Goal: Task Accomplishment & Management: Complete application form

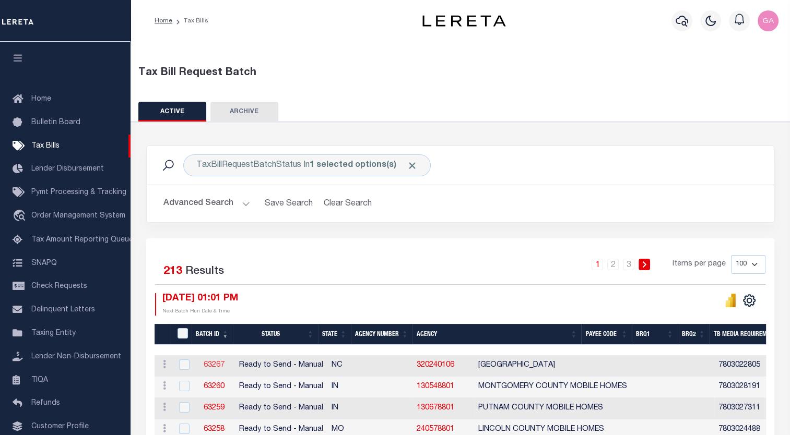
click at [210, 367] on link "63267" at bounding box center [214, 365] width 21 height 7
select select "RTS"
type input "No"
select select "27"
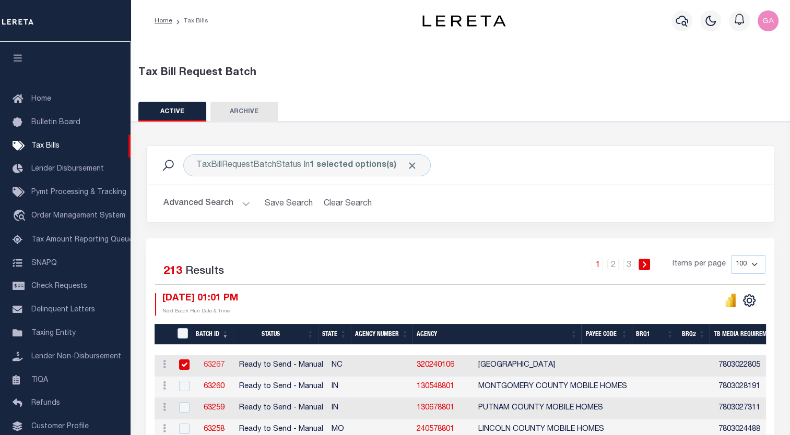
select select "20"
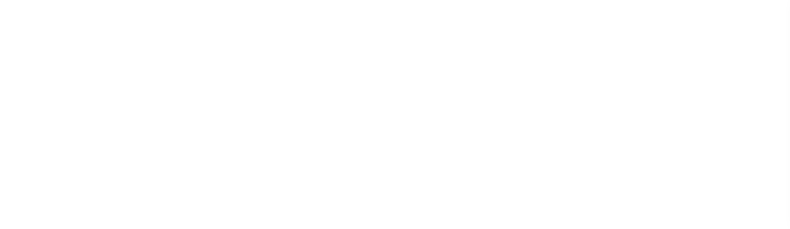
select select "RTS"
type input "No"
select select "27"
select select "20"
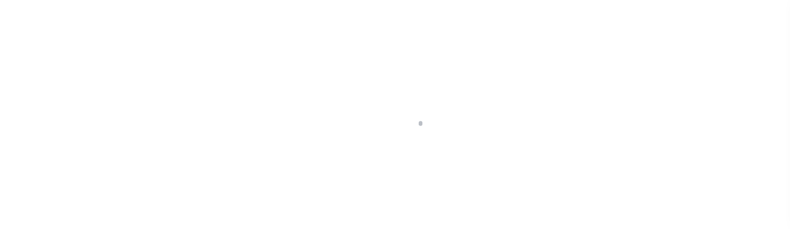
select select "RTS"
type input "No"
select select "27"
select select "20"
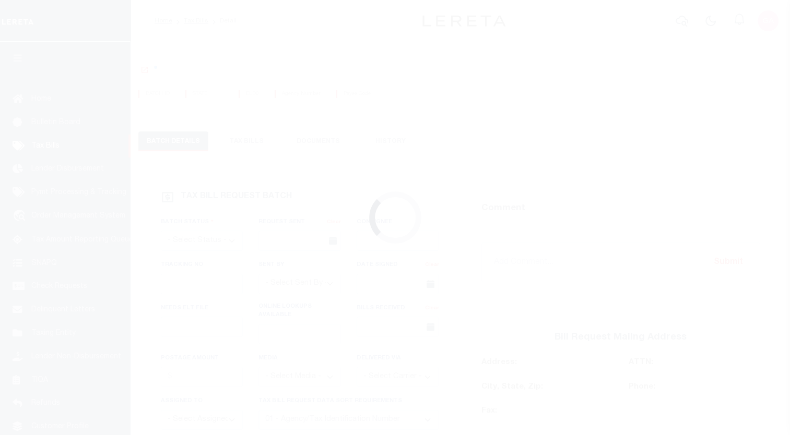
select select "RTS"
type input "No"
select select "27"
select select "20"
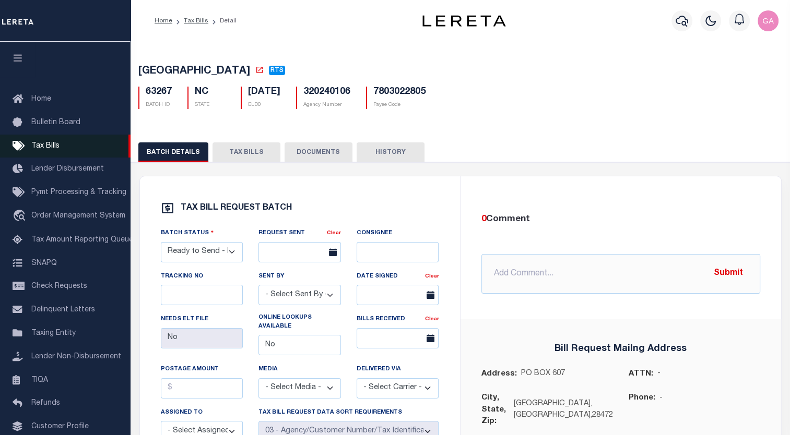
click at [41, 146] on span "Tax Bills" at bounding box center [45, 145] width 28 height 7
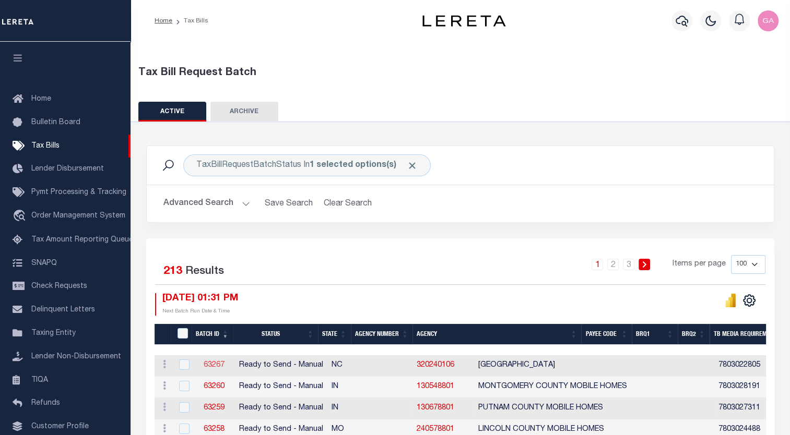
click at [212, 365] on link "63267" at bounding box center [214, 365] width 21 height 7
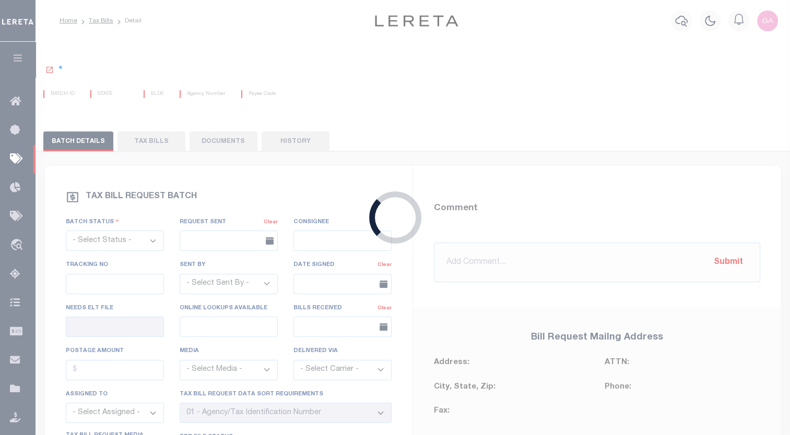
select select "RTS"
type input "No"
select select "27"
select select "20"
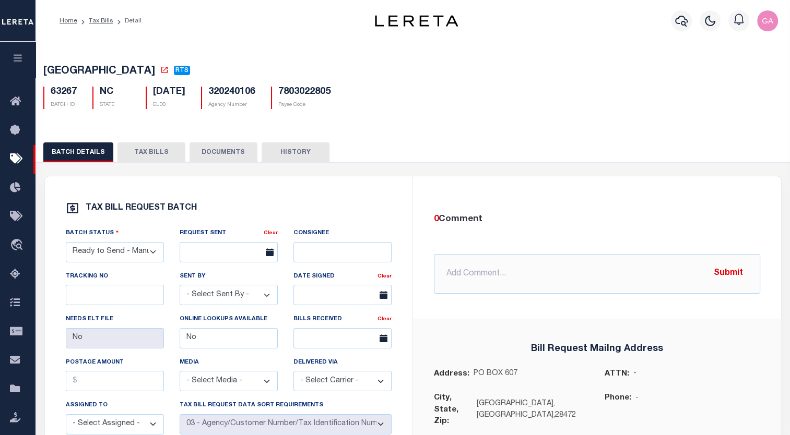
click at [17, 57] on icon "button" at bounding box center [18, 57] width 12 height 9
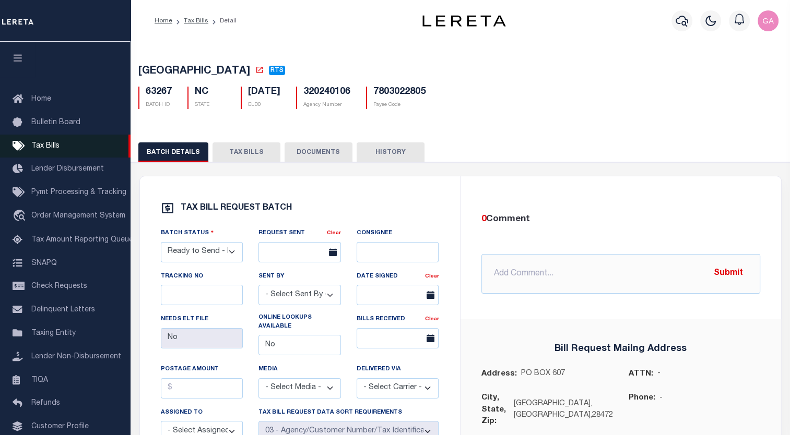
click at [49, 145] on span "Tax Bills" at bounding box center [45, 145] width 28 height 7
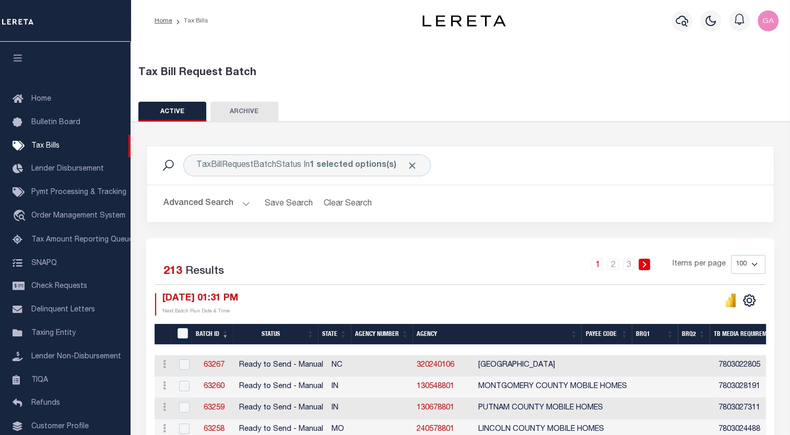
click at [494, 86] on div "Tax Bill Request Batch" at bounding box center [460, 77] width 660 height 24
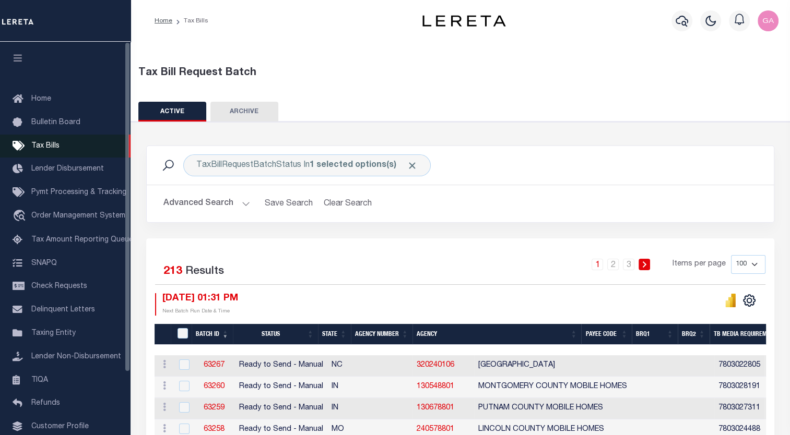
click at [46, 148] on span "Tax Bills" at bounding box center [45, 145] width 28 height 7
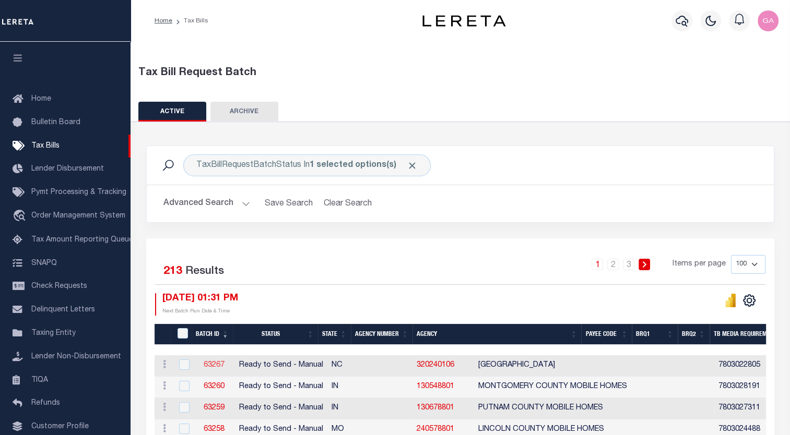
click at [209, 366] on link "63267" at bounding box center [214, 365] width 21 height 7
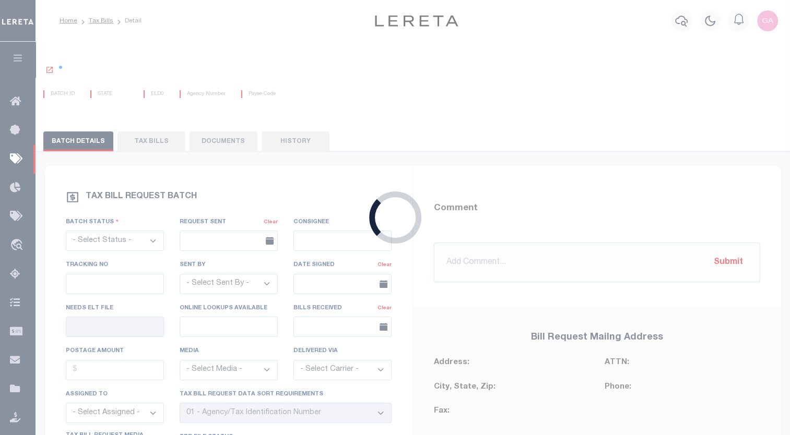
select select "RTS"
type input "No"
select select "27"
select select "20"
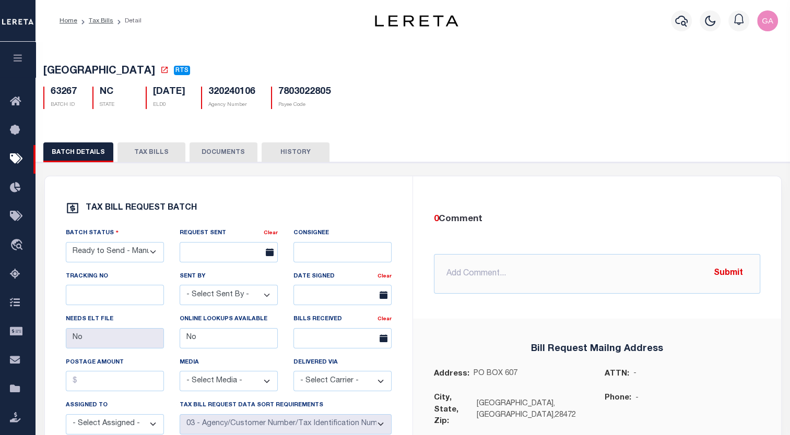
click at [489, 114] on div "WHITEVILLE CITY RTS 63267 BATCH ID NC" at bounding box center [413, 85] width 764 height 65
click at [144, 154] on button "TAX BILLS" at bounding box center [151, 152] width 68 height 20
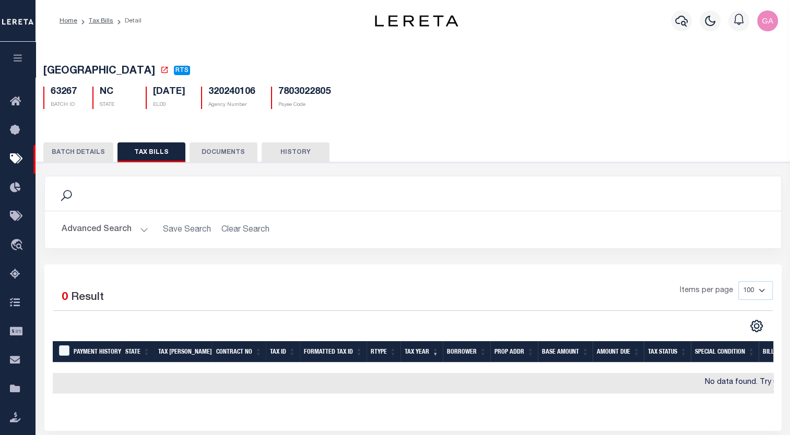
click at [86, 156] on button "BATCH DETAILS" at bounding box center [78, 152] width 70 height 20
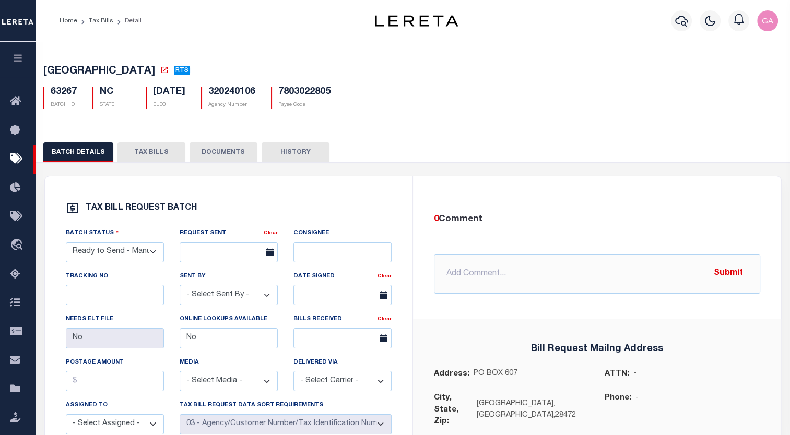
click at [143, 153] on button "TAX BILLS" at bounding box center [151, 152] width 68 height 20
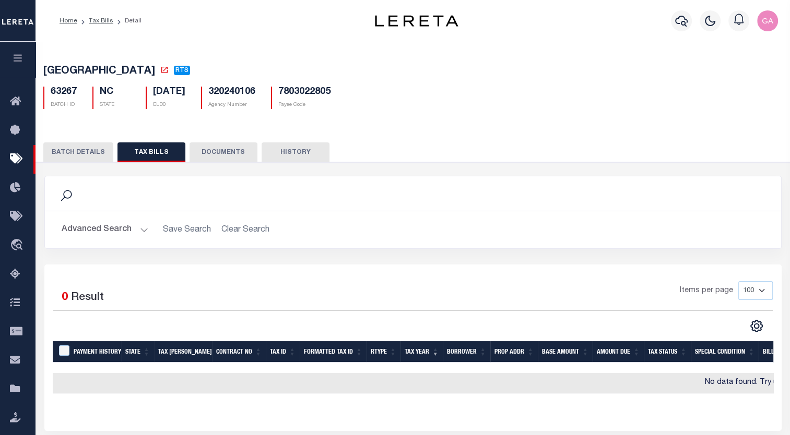
click at [80, 153] on button "BATCH DETAILS" at bounding box center [78, 152] width 70 height 20
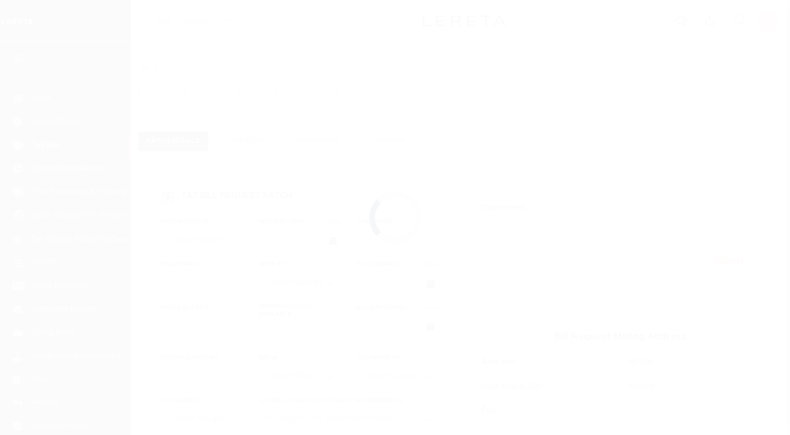
select select "RTS"
type input "No"
select select "27"
select select "20"
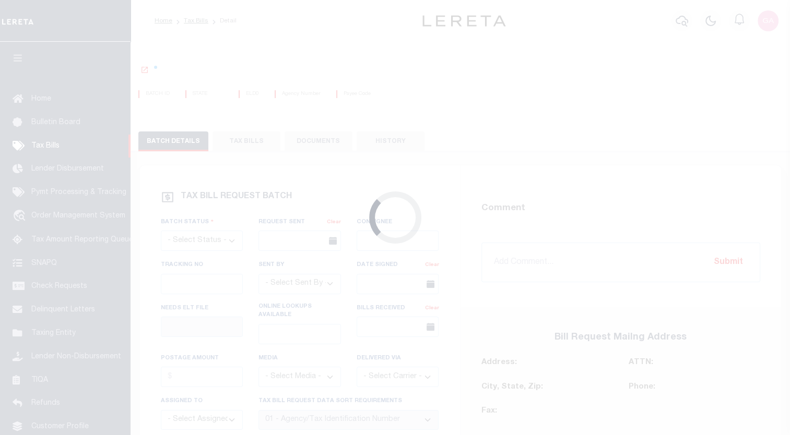
select select "RTS"
type input "No"
select select "27"
select select "20"
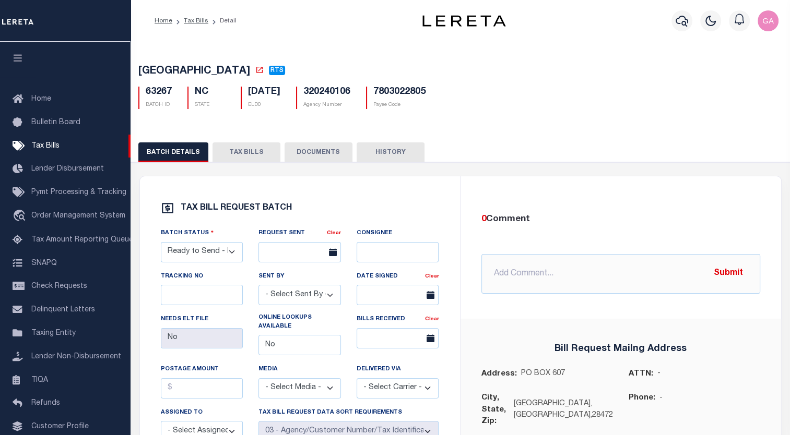
click at [515, 91] on div "63267 BATCH ID NC STATE [DATE] ELD0 320240106 Agency Number" at bounding box center [460, 93] width 660 height 31
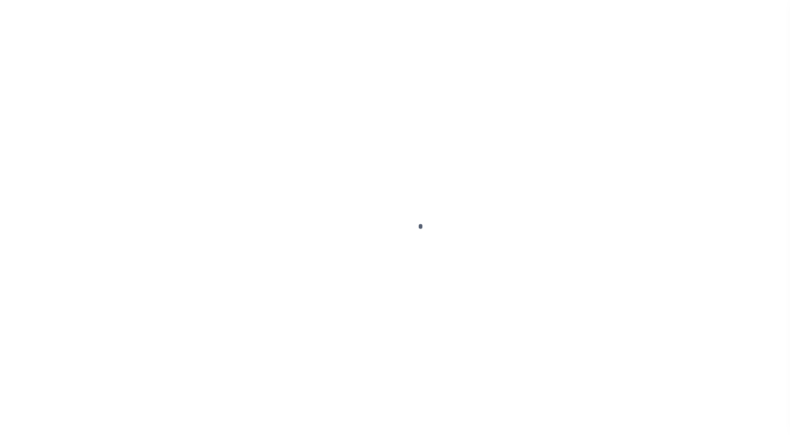
select select "RTS"
type input "No"
select select "27"
select select "20"
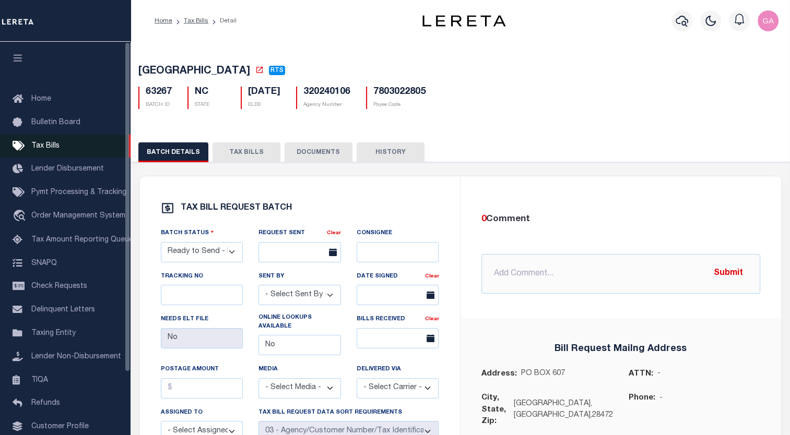
click at [44, 145] on span "Tax Bills" at bounding box center [45, 145] width 28 height 7
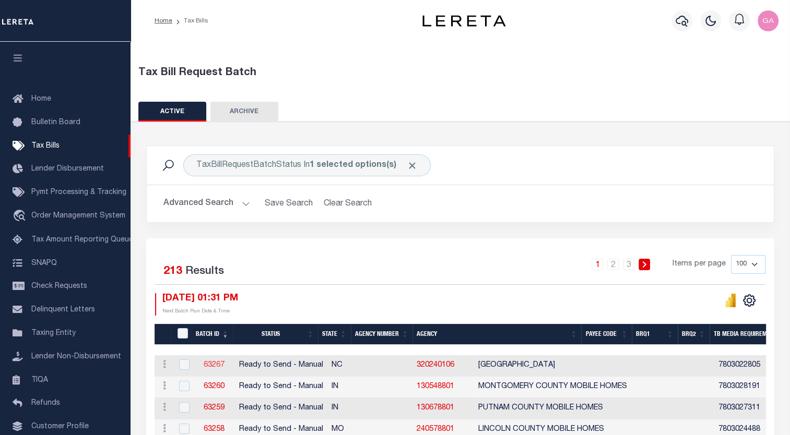
click at [209, 363] on link "63267" at bounding box center [214, 365] width 21 height 7
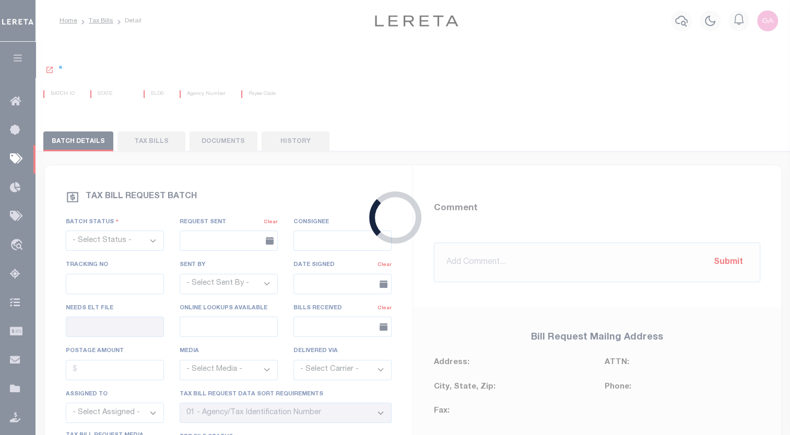
select select "RTS"
type input "No"
select select "27"
select select "20"
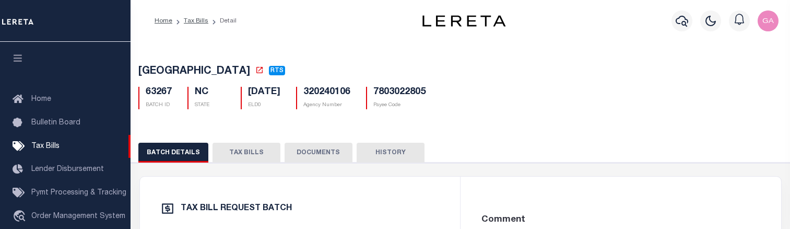
select select "RTS"
select select "27"
select select "20"
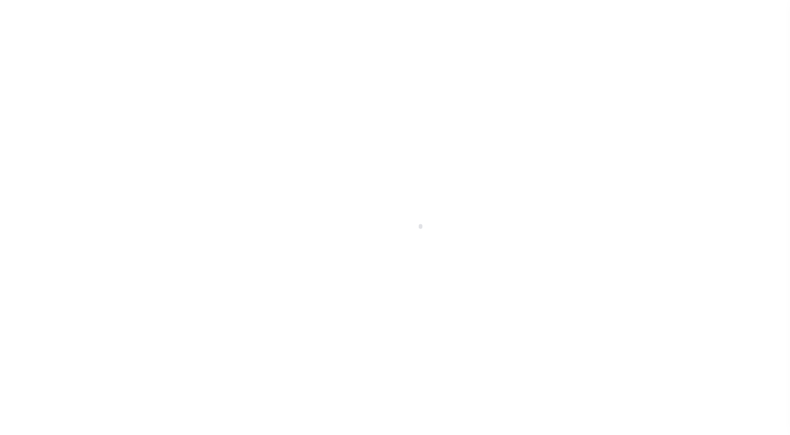
select select "RTS"
type input "No"
select select "27"
select select "20"
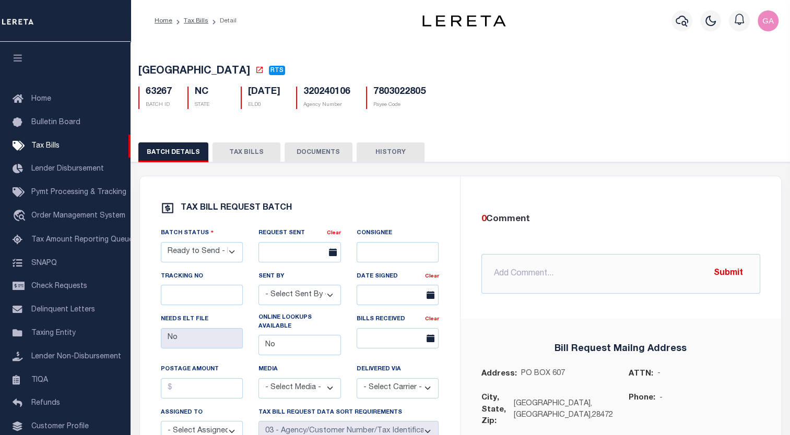
click at [560, 147] on div "BATCH DETAILS TAX BILLS DOCUMENTS HISTORY" at bounding box center [460, 151] width 644 height 19
drag, startPoint x: 560, startPoint y: 147, endPoint x: 493, endPoint y: 67, distance: 104.1
click at [493, 67] on h5 "WHITEVILLE CITY RTS" at bounding box center [460, 71] width 644 height 13
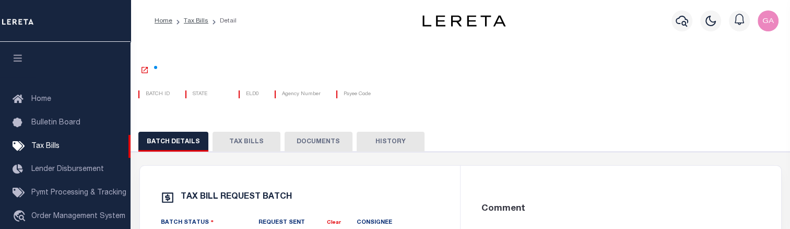
click at [525, 82] on div "BATCH ID STATE ELD0" at bounding box center [460, 87] width 660 height 19
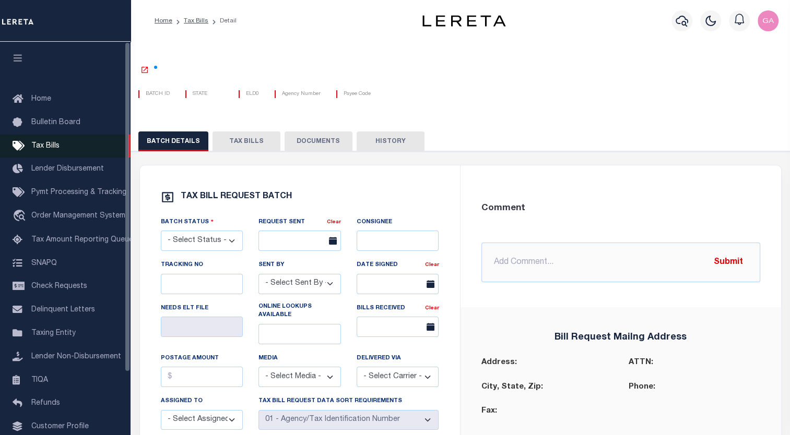
click at [44, 150] on span "Tax Bills" at bounding box center [45, 145] width 28 height 7
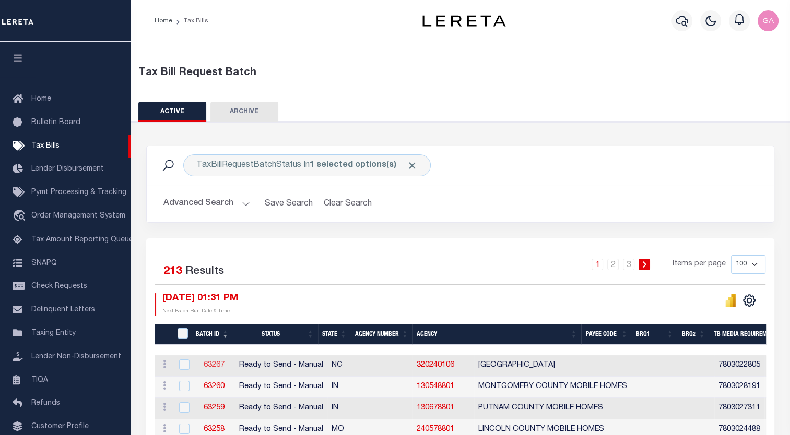
click at [213, 366] on link "63267" at bounding box center [214, 365] width 21 height 7
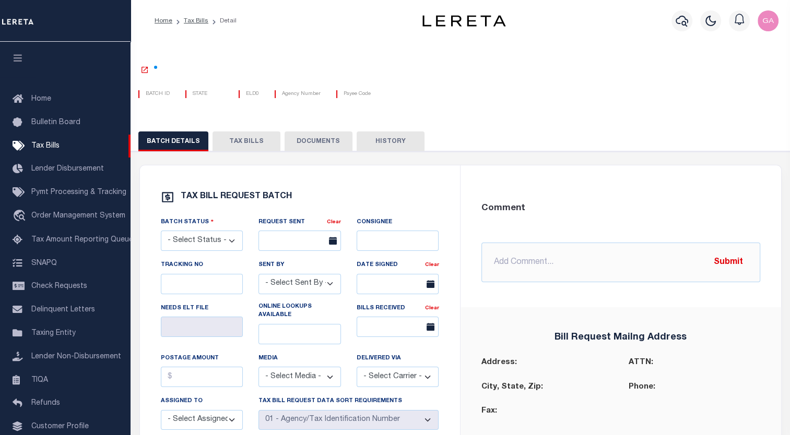
click at [566, 85] on div "BATCH ID STATE ELD0" at bounding box center [460, 87] width 660 height 19
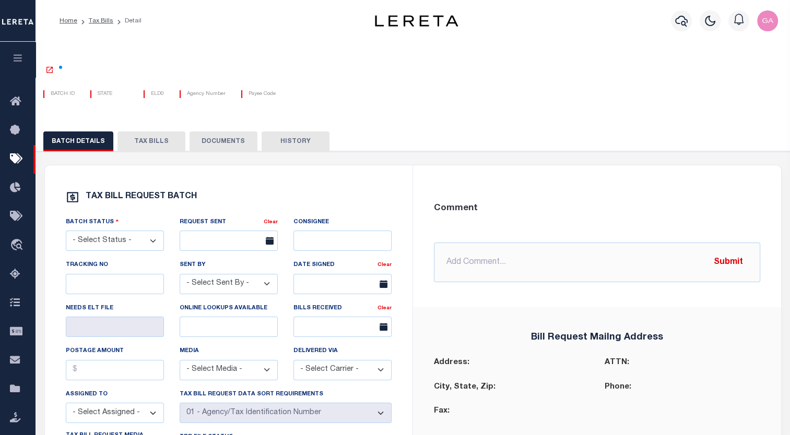
click at [15, 57] on icon "button" at bounding box center [18, 57] width 12 height 9
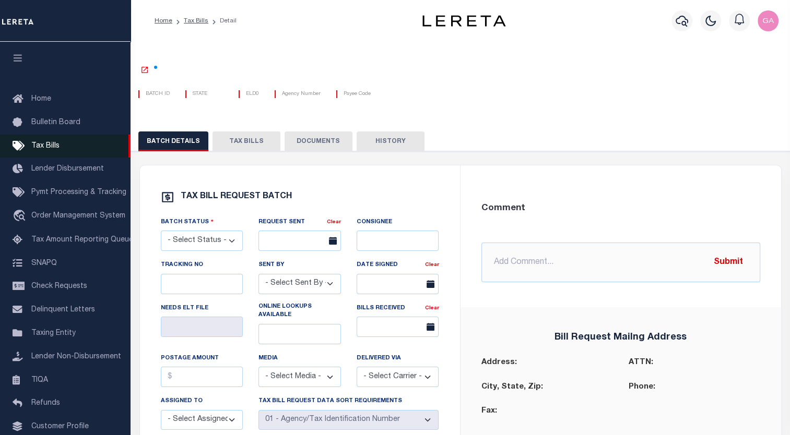
click at [49, 143] on span "Tax Bills" at bounding box center [45, 145] width 28 height 7
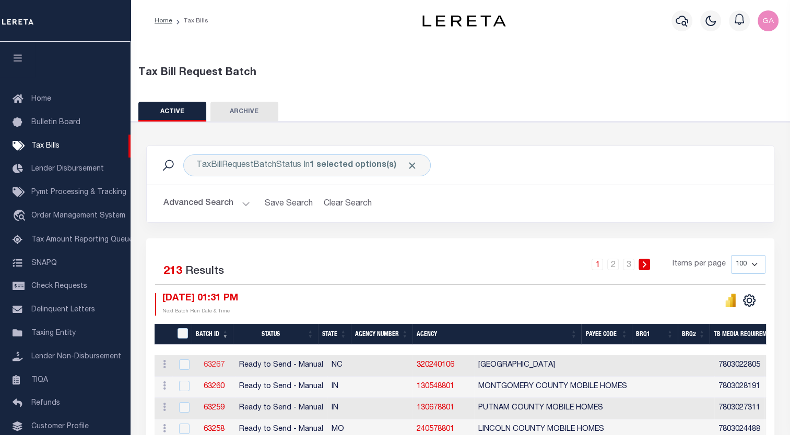
click at [212, 365] on link "63267" at bounding box center [214, 365] width 21 height 7
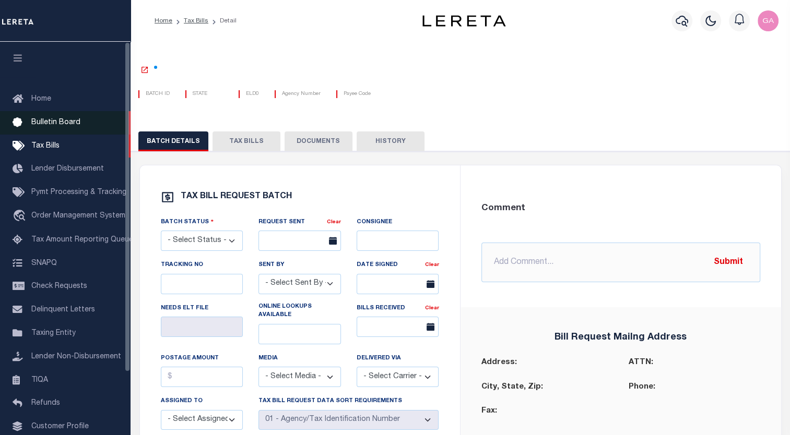
click at [47, 124] on span "Bulletin Board" at bounding box center [55, 122] width 49 height 7
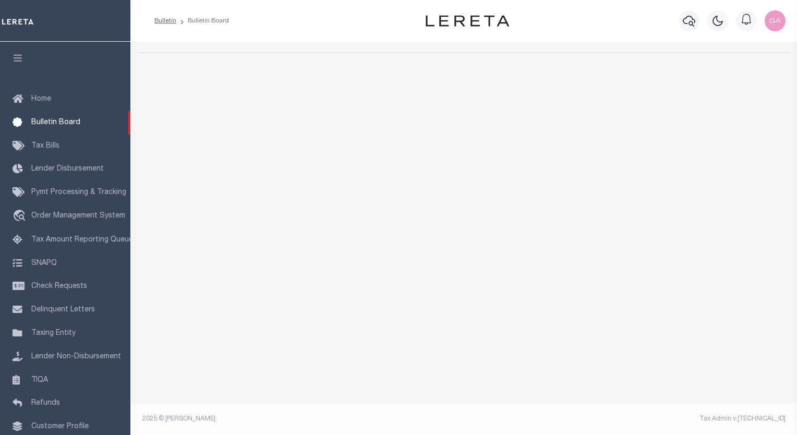
select select "50"
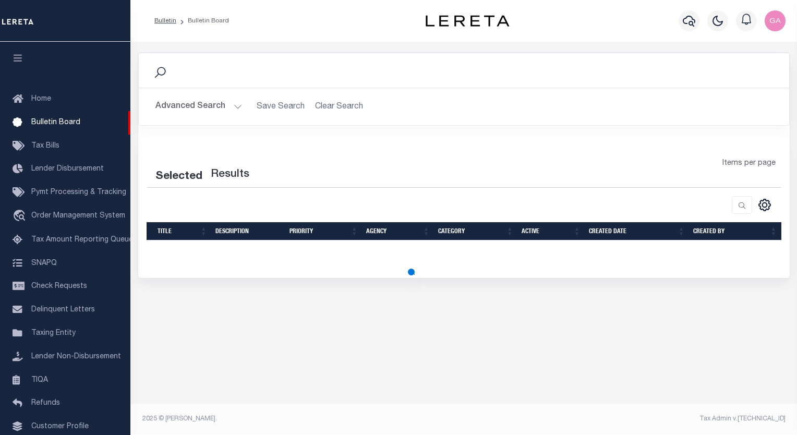
select select "50"
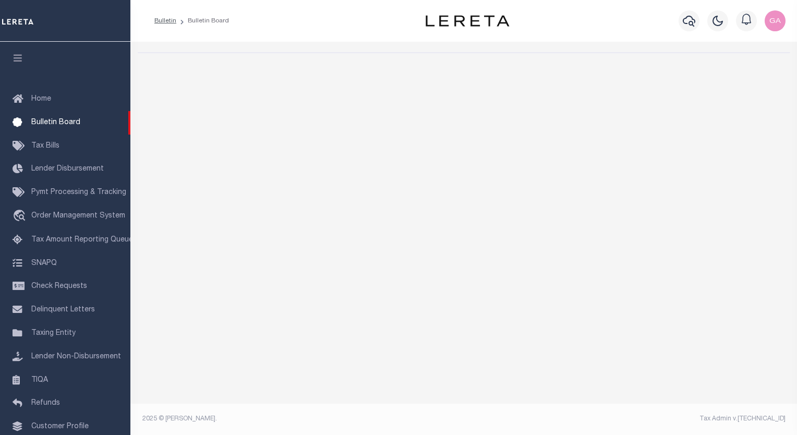
select select "50"
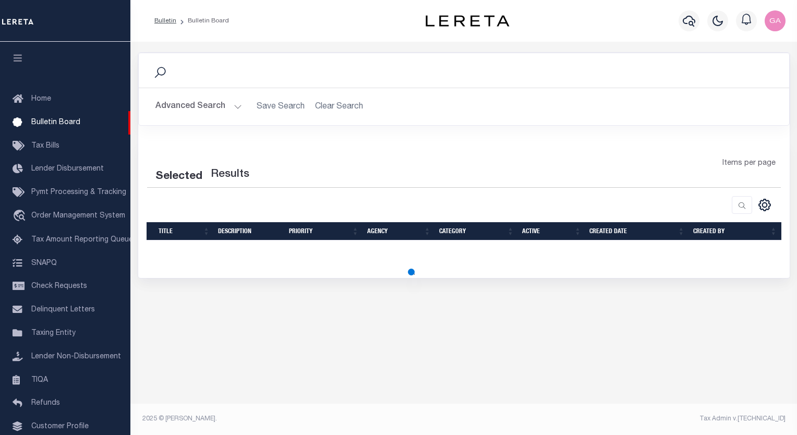
select select "50"
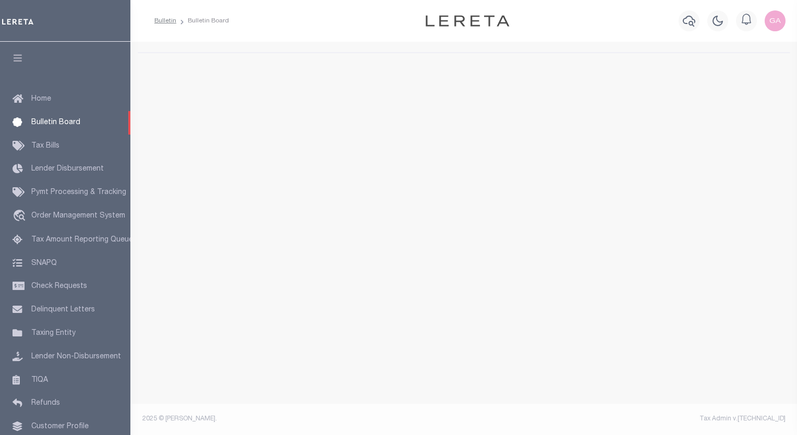
select select "50"
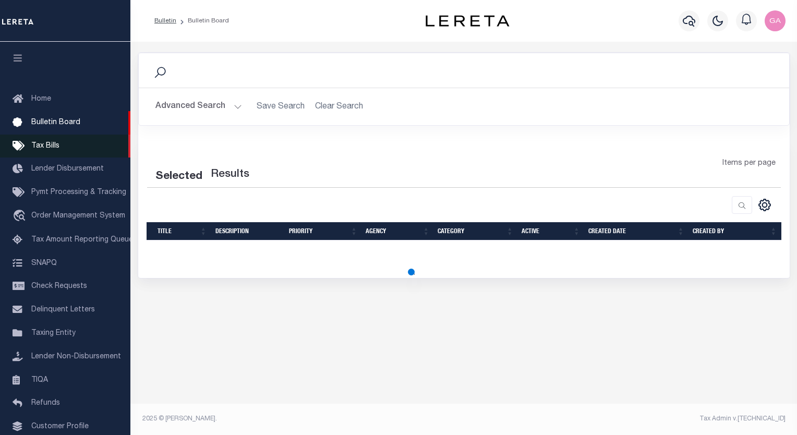
select select "50"
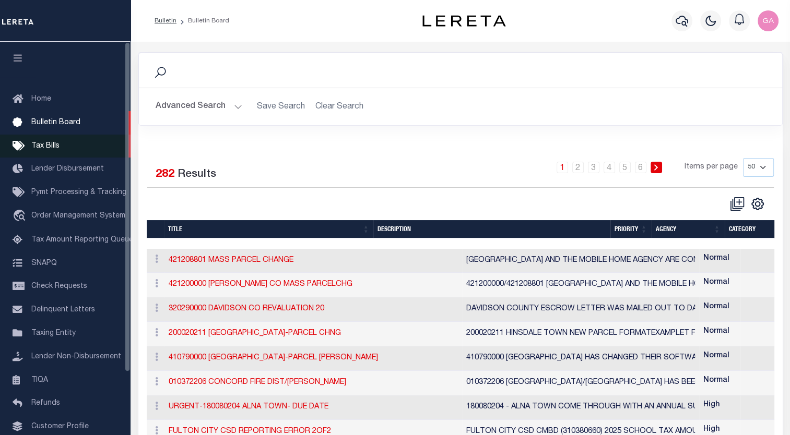
click at [42, 148] on span "Tax Bills" at bounding box center [45, 145] width 28 height 7
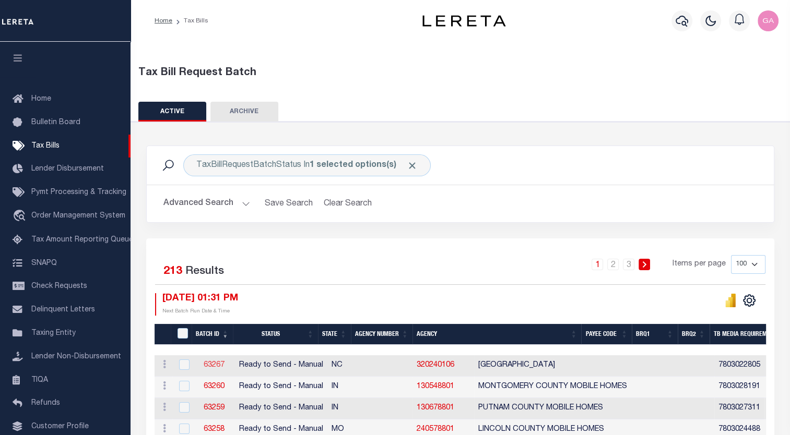
click at [209, 365] on link "63267" at bounding box center [214, 365] width 21 height 7
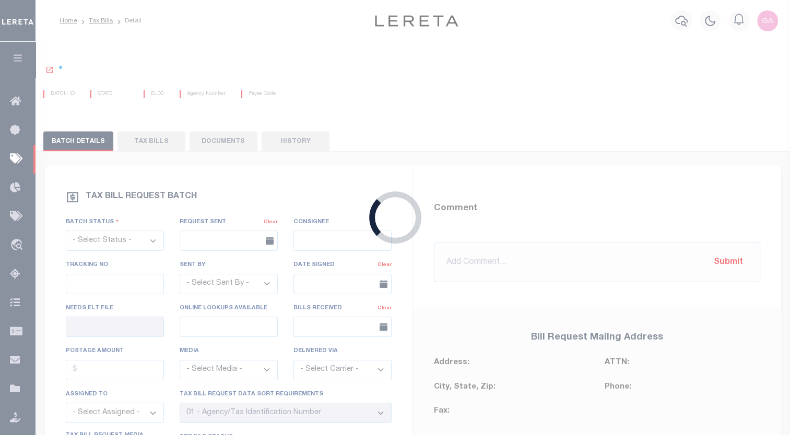
select select "RTS"
type input "No"
select select "27"
select select "20"
